Goal: Find specific page/section: Find specific page/section

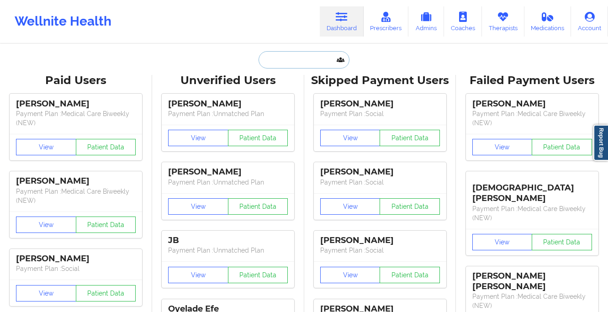
click at [277, 63] on input "text" at bounding box center [304, 59] width 90 height 17
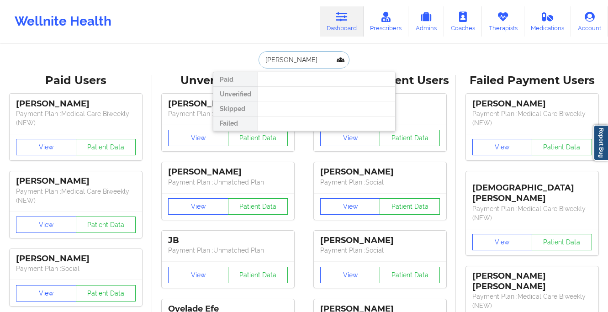
click at [272, 56] on input "[PERSON_NAME]" at bounding box center [304, 59] width 90 height 17
type input "bueno"
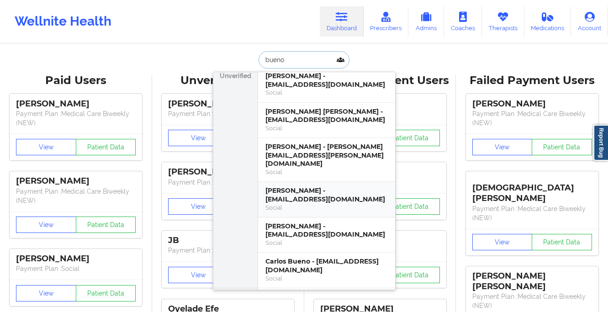
scroll to position [23, 0]
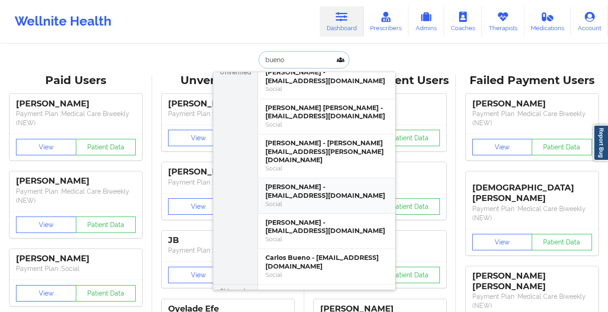
click at [329, 183] on div "[PERSON_NAME] - [EMAIL_ADDRESS][DOMAIN_NAME]" at bounding box center [327, 191] width 122 height 17
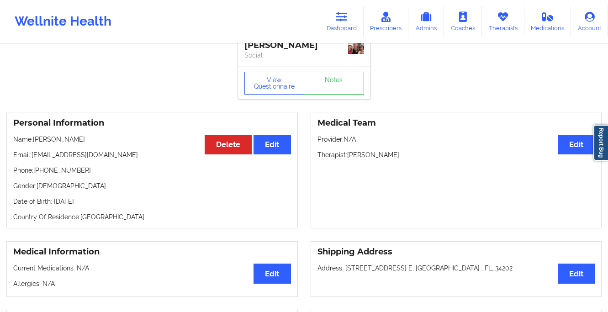
scroll to position [0, 0]
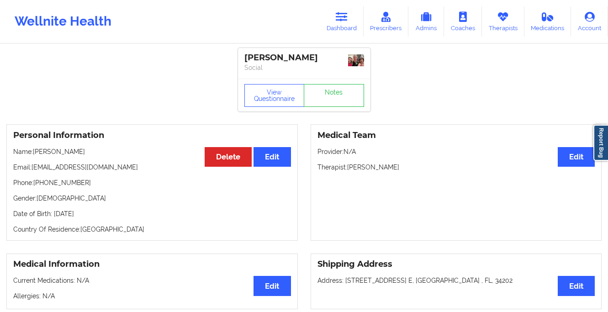
drag, startPoint x: 115, startPoint y: 162, endPoint x: 36, endPoint y: 163, distance: 79.1
click at [36, 156] on p "Name: [PERSON_NAME]" at bounding box center [152, 151] width 278 height 9
copy p "[PERSON_NAME]"
click at [117, 157] on div "Personal Information Edit Delete Name: [PERSON_NAME] Email: [PERSON_NAME][EMAIL…" at bounding box center [152, 182] width 292 height 117
drag, startPoint x: 108, startPoint y: 164, endPoint x: 36, endPoint y: 165, distance: 72.7
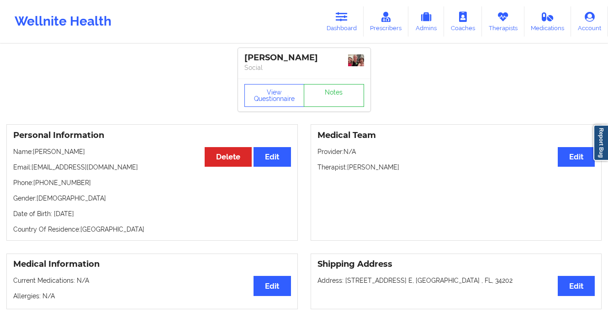
click at [36, 156] on p "Name: [PERSON_NAME]" at bounding box center [152, 151] width 278 height 9
copy p "[PERSON_NAME]"
click at [348, 20] on icon at bounding box center [342, 17] width 12 height 10
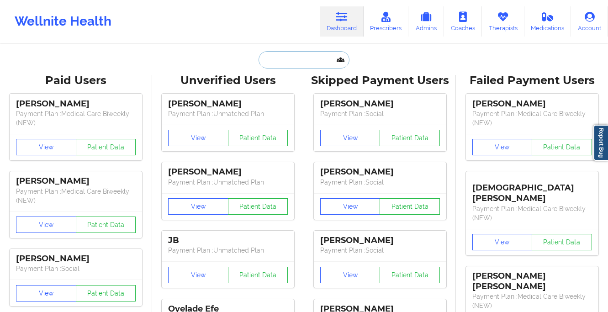
click at [319, 64] on input "text" at bounding box center [304, 59] width 90 height 17
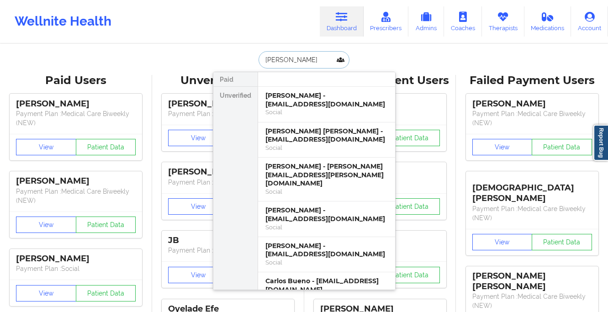
type input "[PERSON_NAME]"
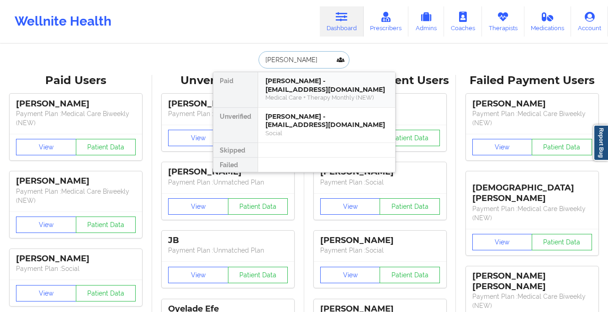
click at [315, 95] on div "Medical Care + Therapy Monthly (NEW)" at bounding box center [327, 98] width 122 height 8
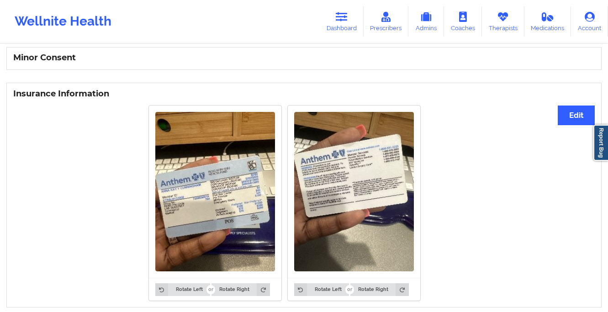
scroll to position [562, 0]
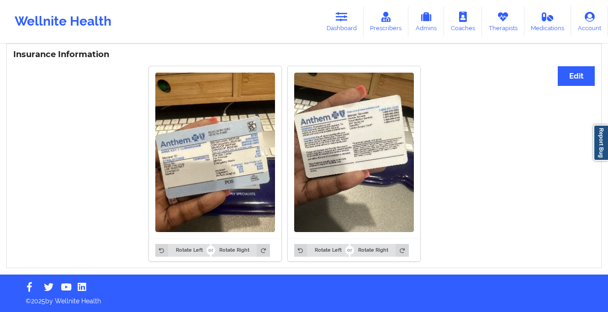
click at [169, 154] on img at bounding box center [215, 153] width 120 height 160
click at [221, 191] on img at bounding box center [215, 153] width 120 height 160
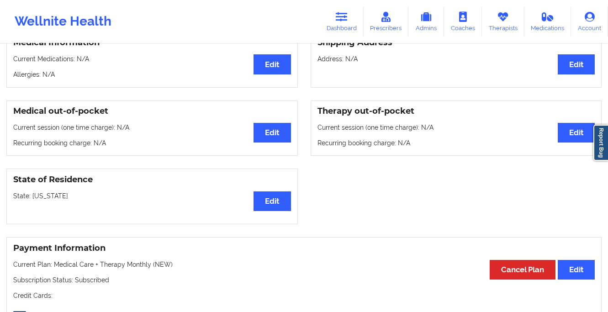
scroll to position [224, 0]
